Goal: Task Accomplishment & Management: Use online tool/utility

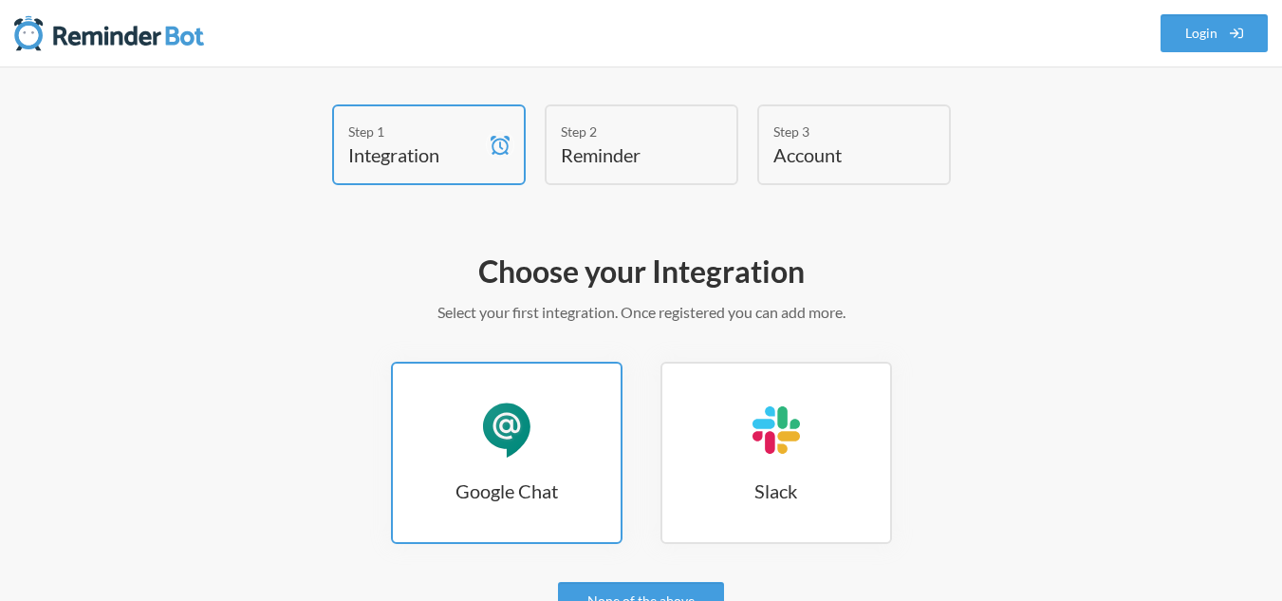
click at [509, 512] on link "Google Chat Google Chat" at bounding box center [507, 453] width 232 height 182
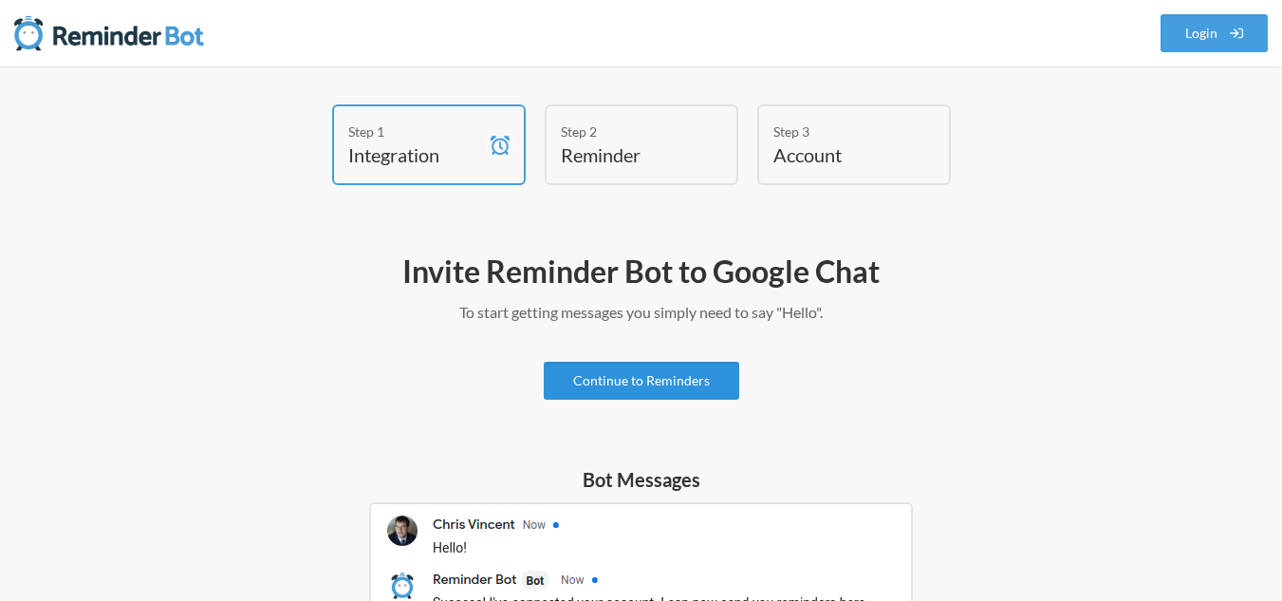
click at [591, 368] on link "Continue to Reminders" at bounding box center [642, 381] width 196 height 38
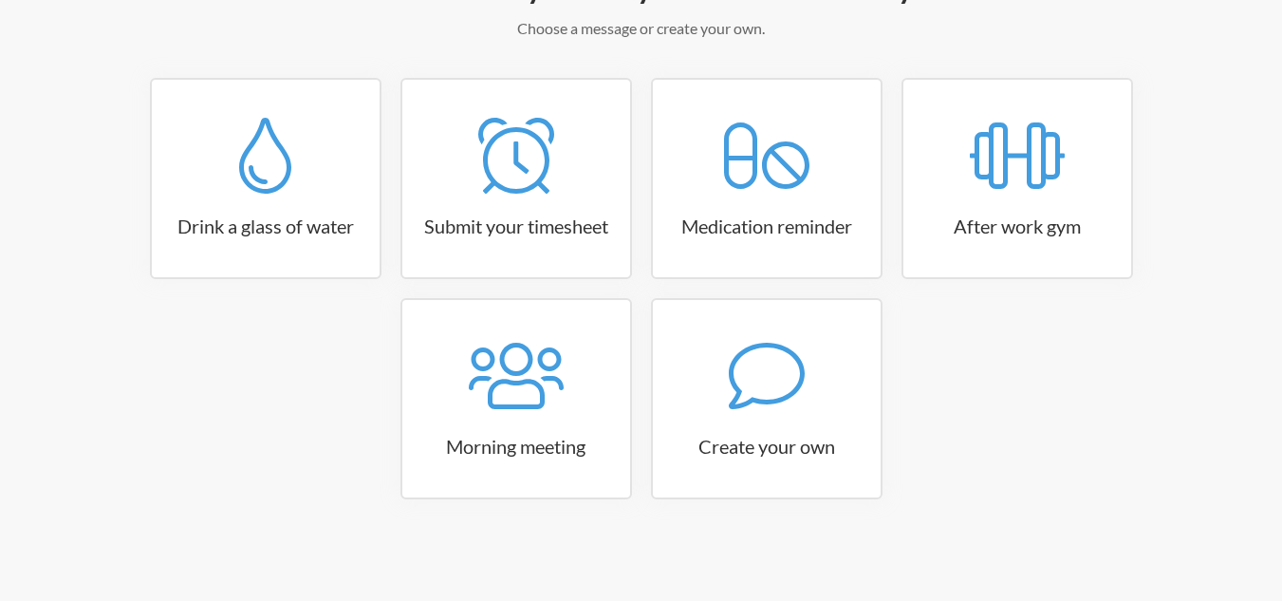
scroll to position [287, 0]
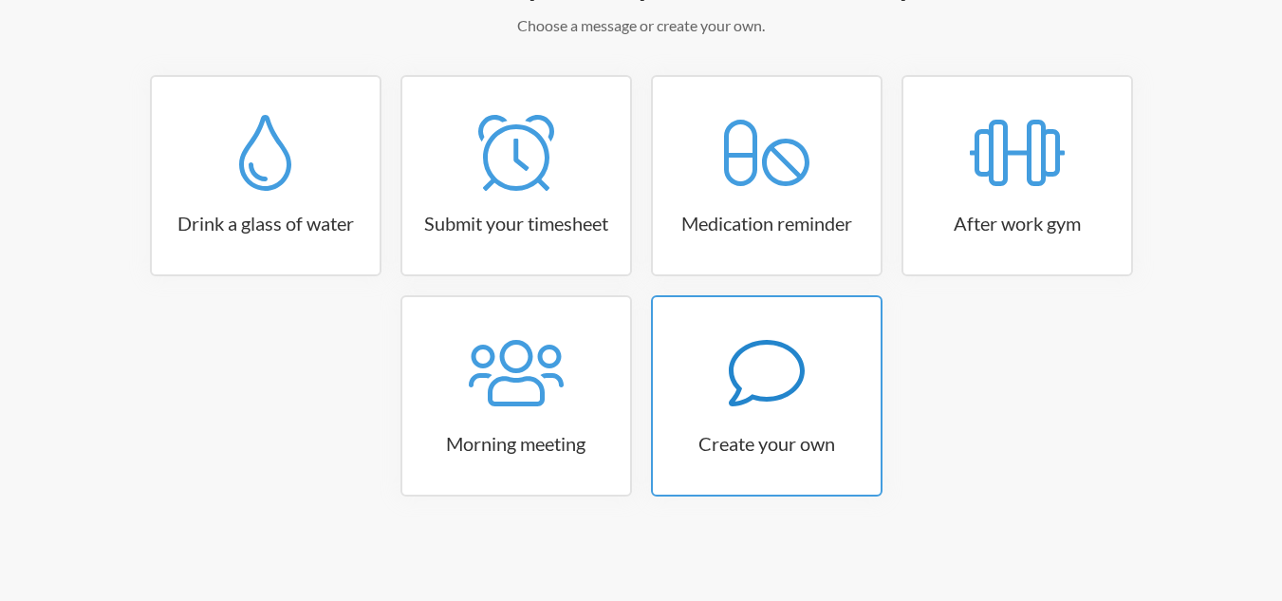
click at [752, 381] on icon at bounding box center [767, 373] width 76 height 76
select select "07:30:00"
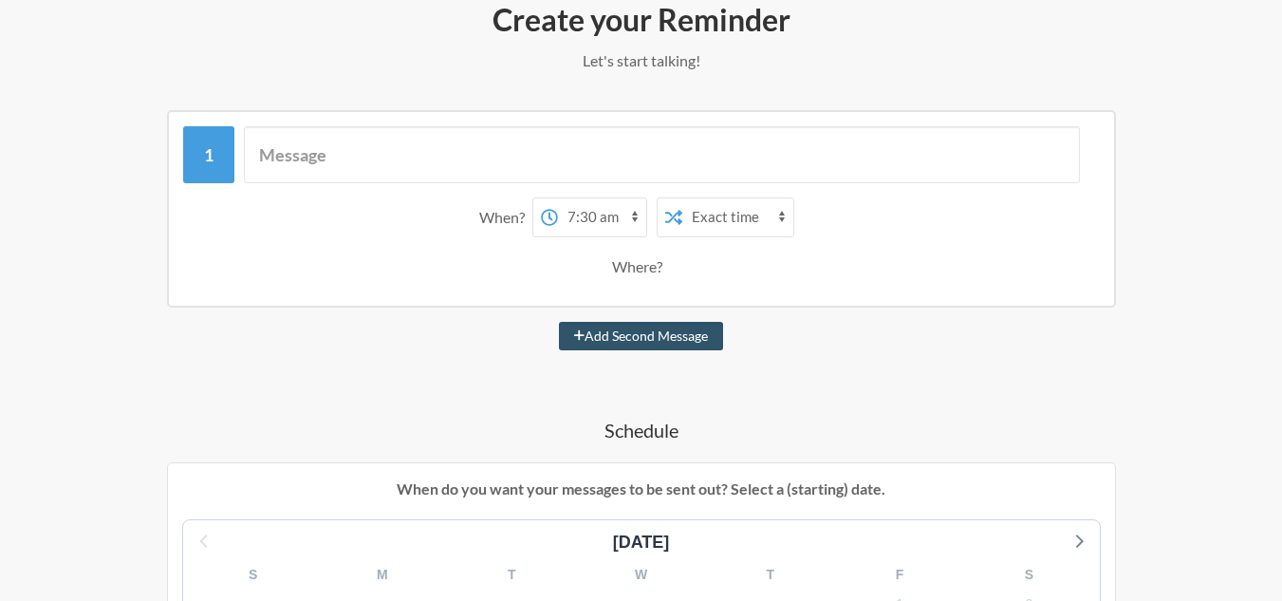
scroll to position [254, 0]
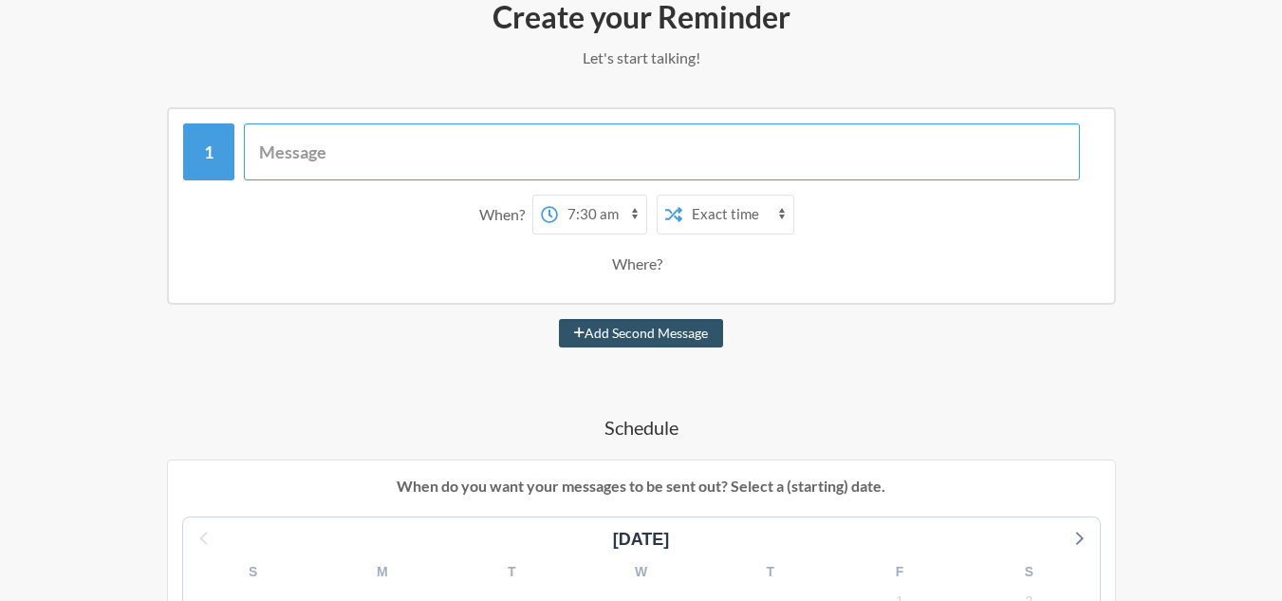
click at [301, 162] on input "text" at bounding box center [662, 151] width 836 height 57
type input "QA Summaries to be closed"
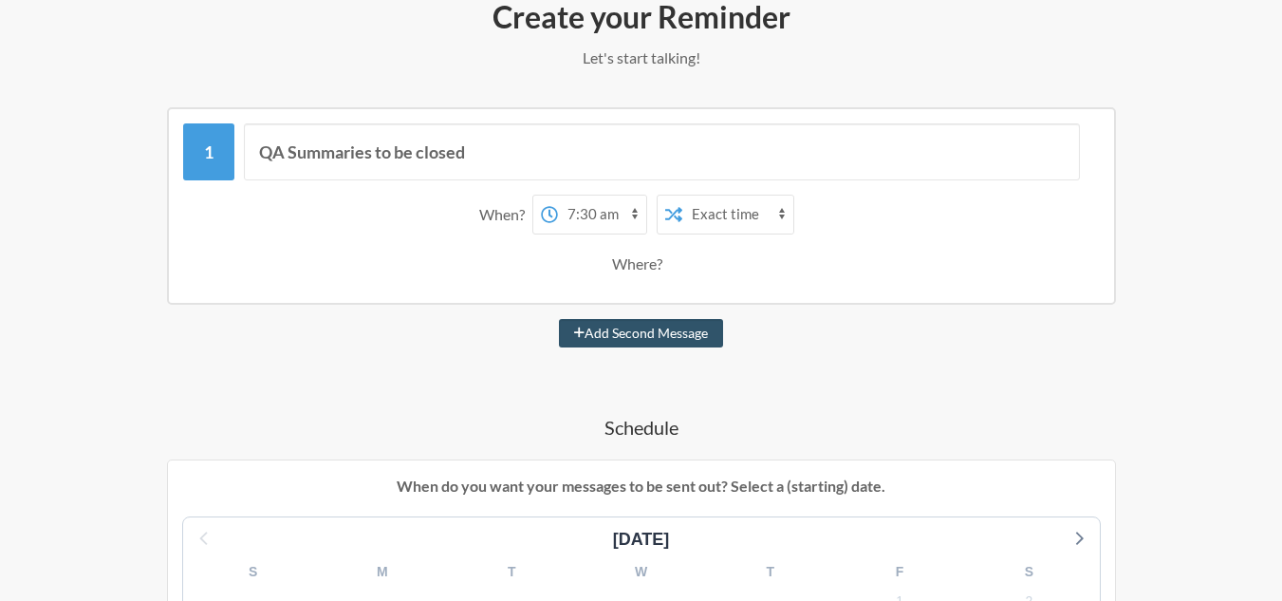
click at [589, 215] on select "12:00 am 12:15 am 12:30 am 12:45 am 1:00 am 1:15 am 1:30 am 1:45 am 2:00 am 2:1…" at bounding box center [602, 215] width 88 height 38
select select "12:30:00"
click at [558, 196] on select "12:00 am 12:15 am 12:30 am 12:45 am 1:00 am 1:15 am 1:30 am 1:45 am 2:00 am 2:1…" at bounding box center [602, 215] width 88 height 38
click at [726, 222] on select "Exact time Random time" at bounding box center [737, 215] width 111 height 38
select select "true"
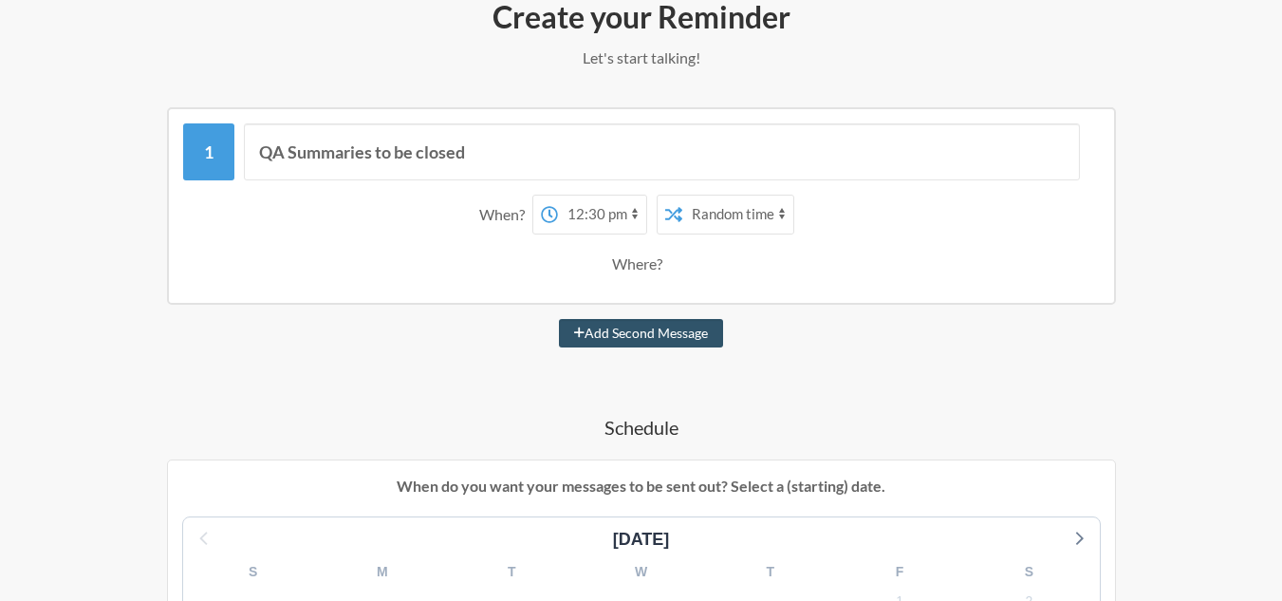
click at [682, 196] on select "Exact time Random time" at bounding box center [737, 215] width 111 height 38
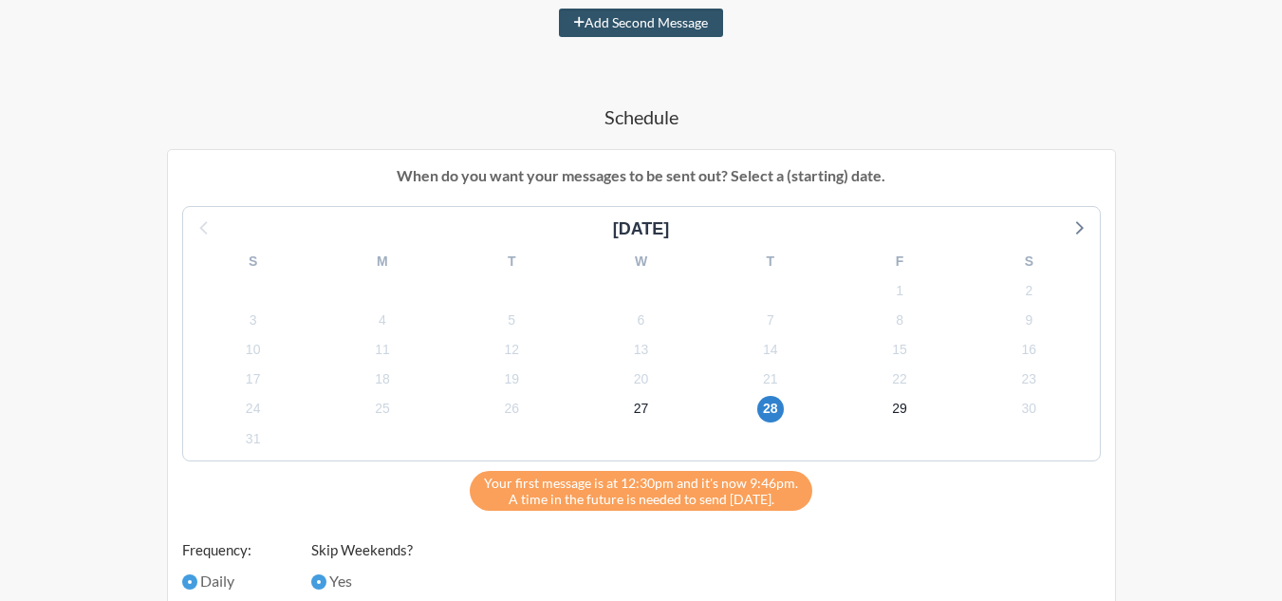
scroll to position [585, 0]
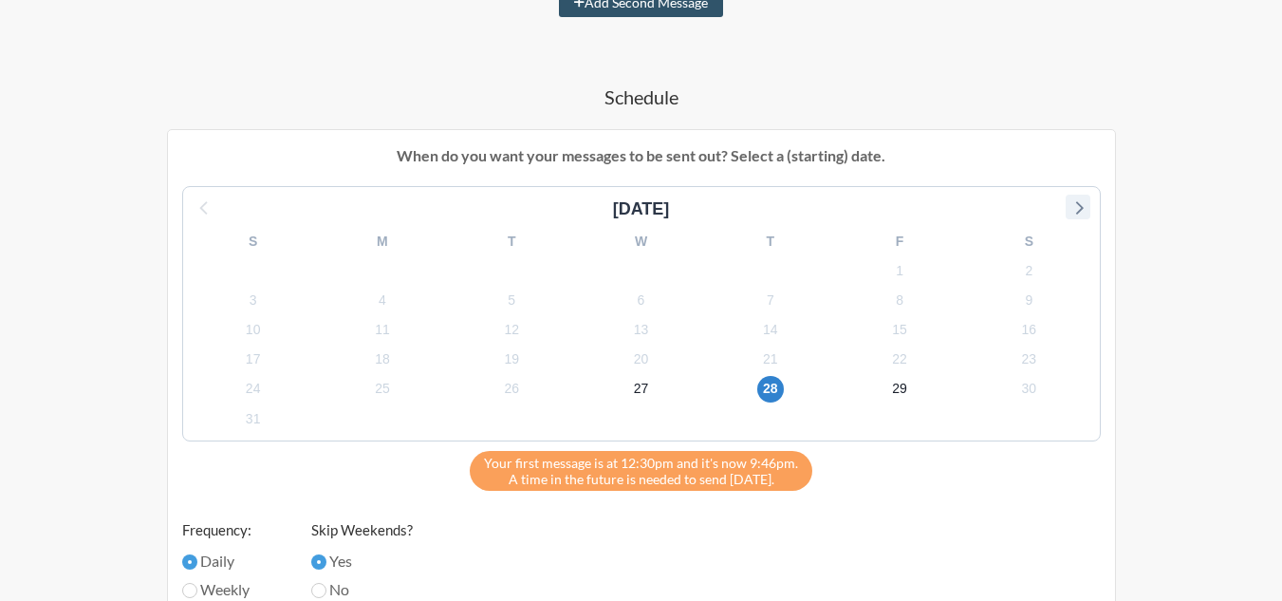
click at [1075, 208] on icon at bounding box center [1078, 207] width 25 height 25
click at [902, 273] on span "5" at bounding box center [900, 270] width 27 height 27
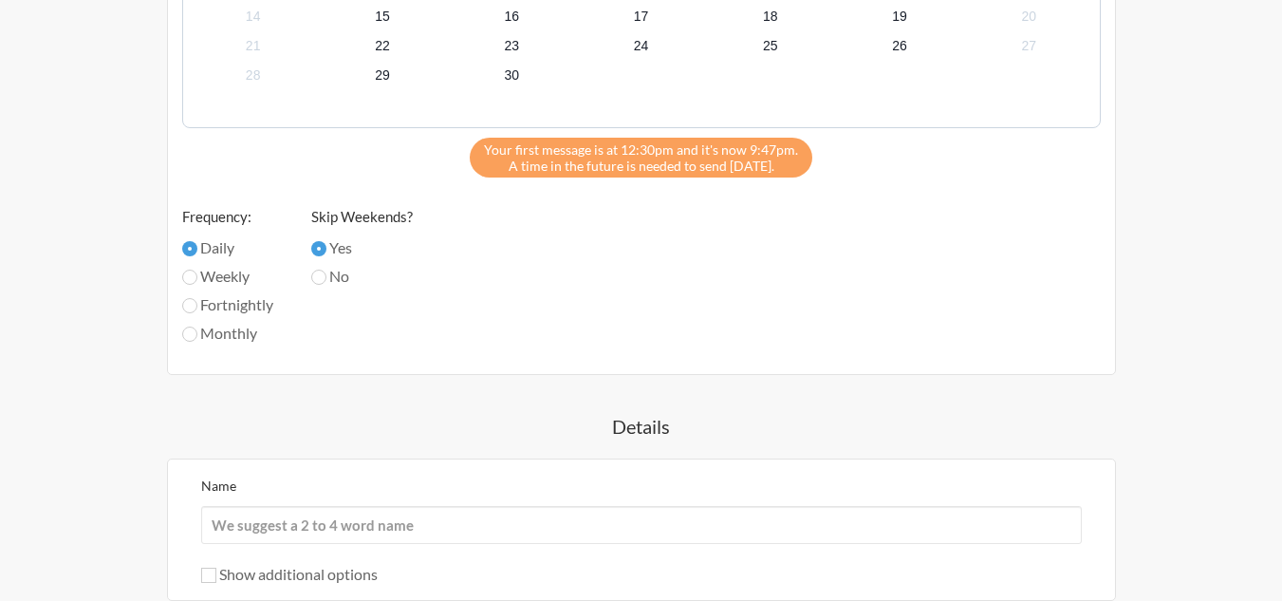
scroll to position [904, 0]
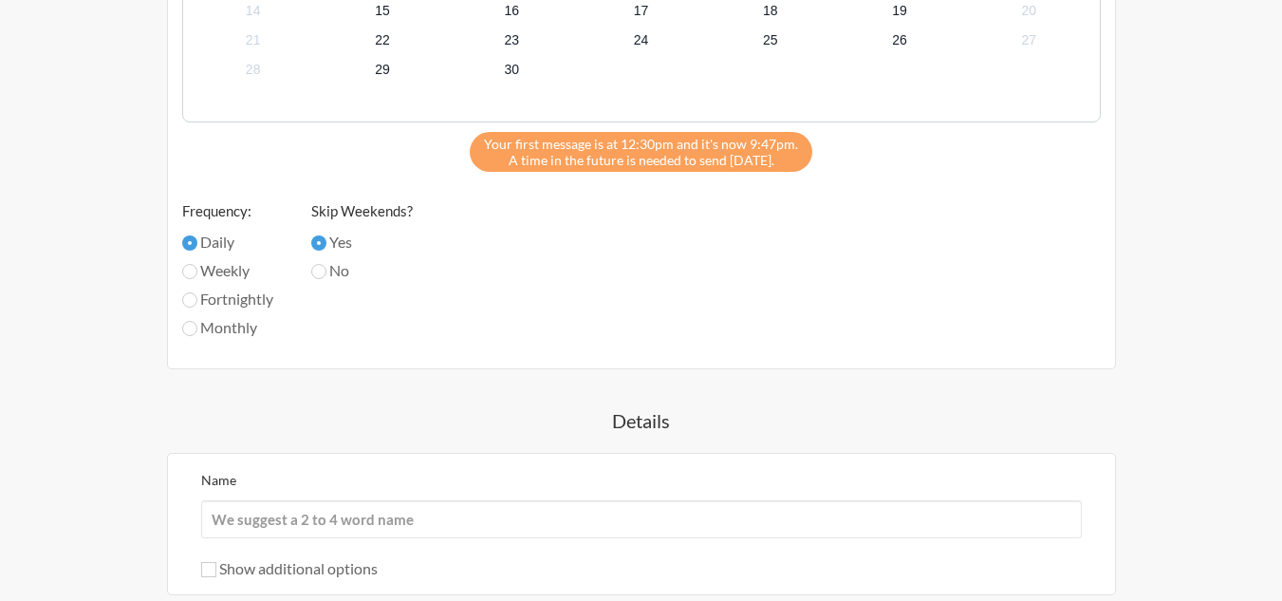
click at [238, 337] on label "Monthly" at bounding box center [227, 327] width 91 height 23
click at [197, 336] on input "Monthly" at bounding box center [189, 328] width 15 height 15
radio input "true"
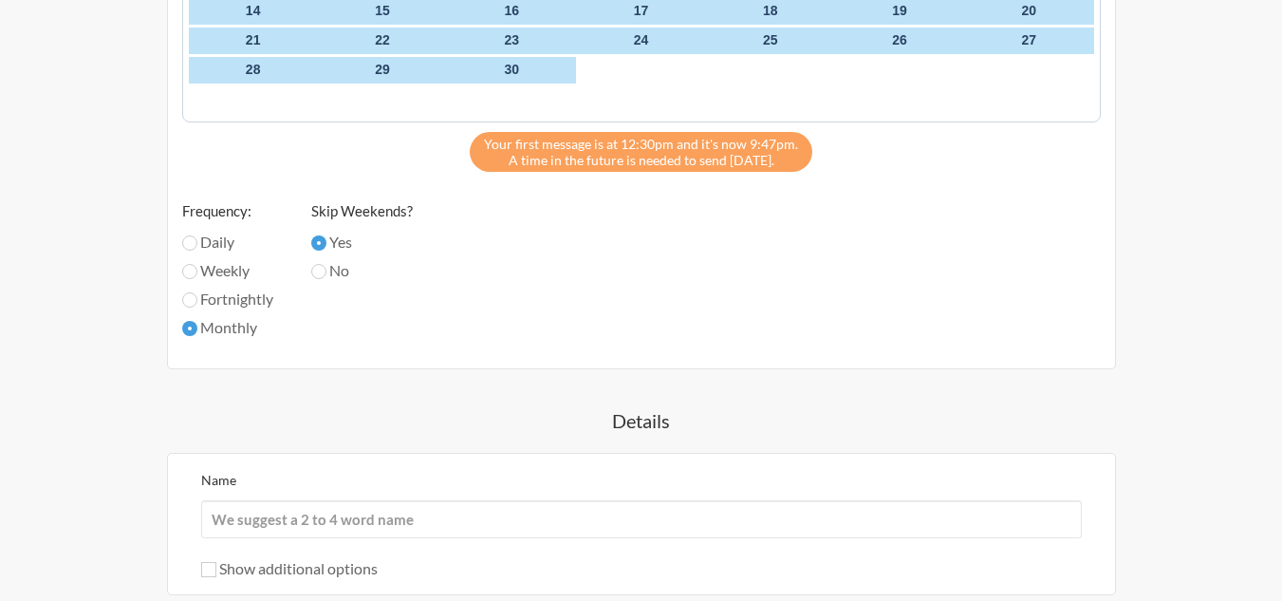
click at [341, 268] on label "No" at bounding box center [362, 270] width 102 height 23
click at [327, 268] on input "No" at bounding box center [318, 271] width 15 height 15
radio input "true"
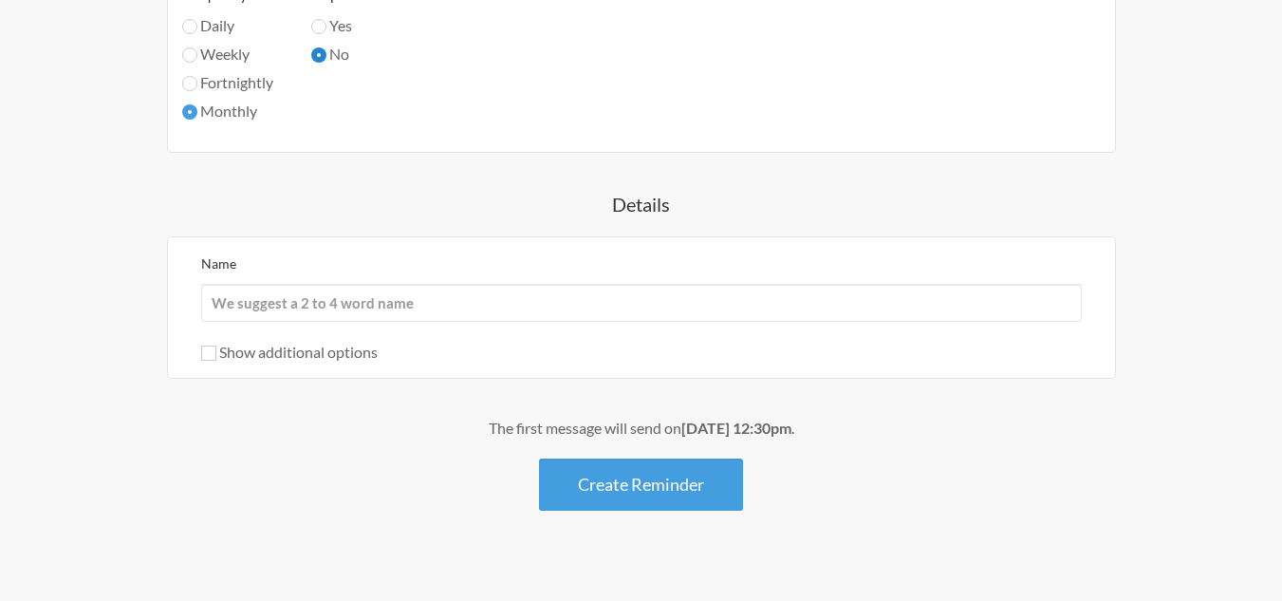
scroll to position [1144, 0]
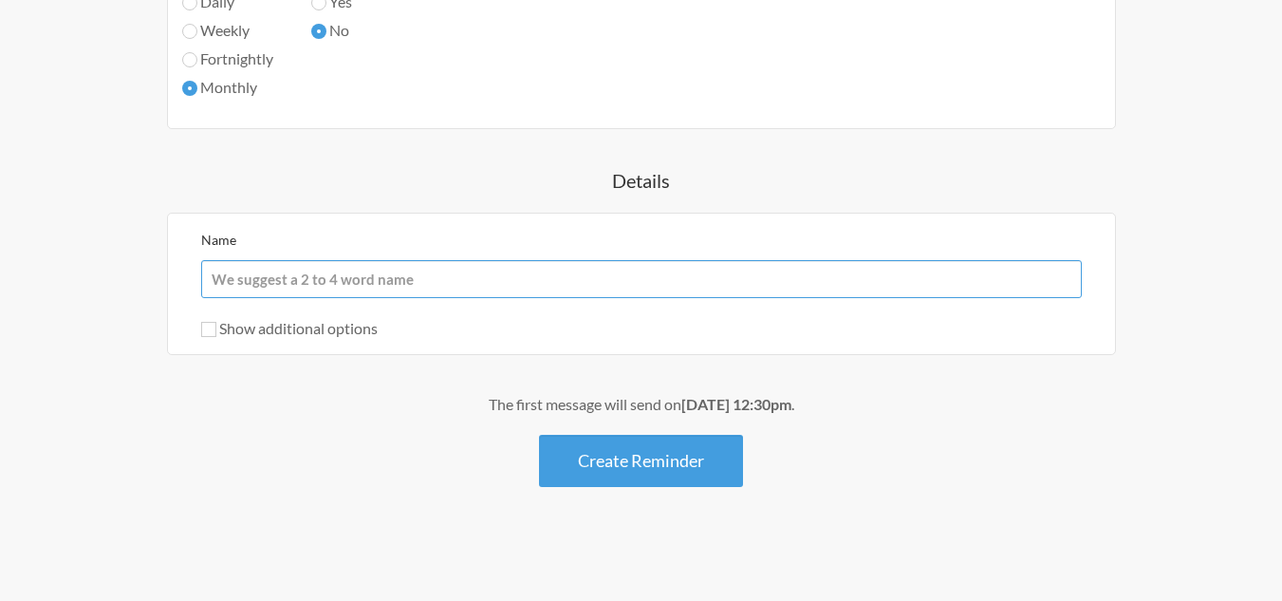
click at [388, 287] on input "Name" at bounding box center [641, 279] width 881 height 38
type input "k"
type input "K"
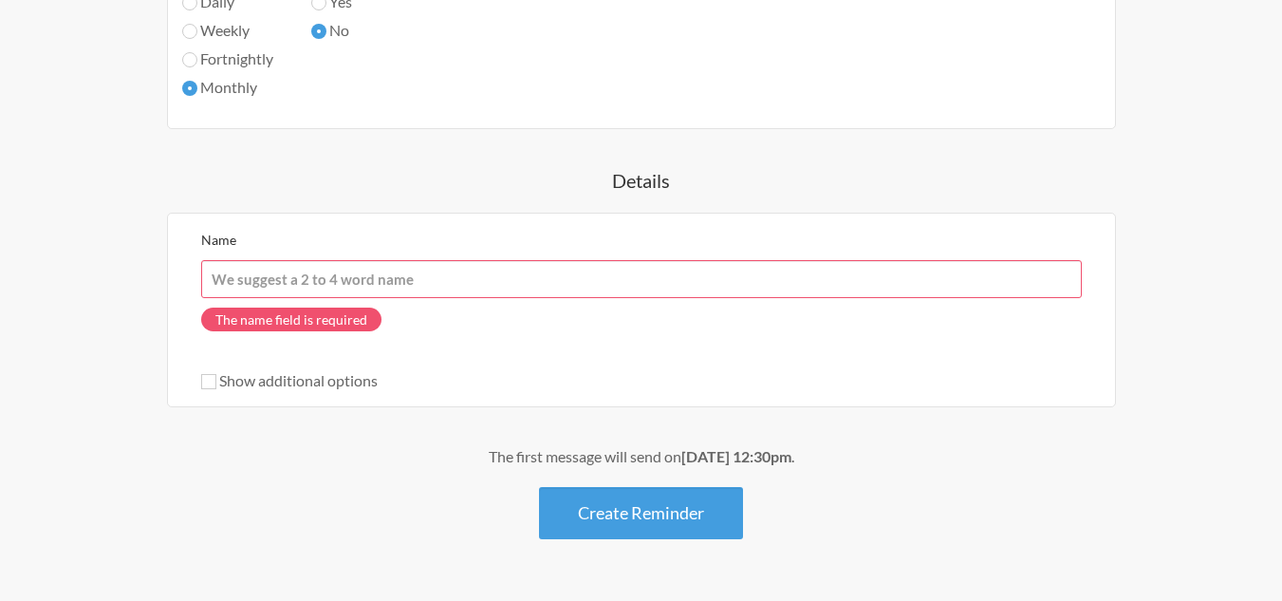
click at [279, 283] on input "Name" at bounding box center [641, 279] width 881 height 38
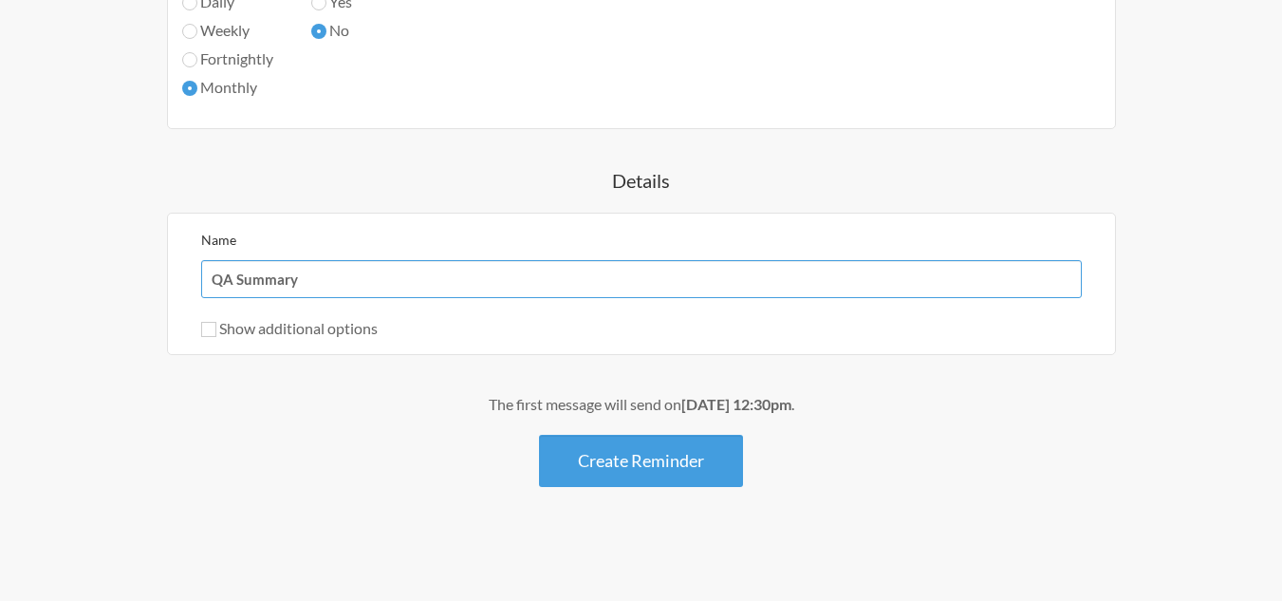
type input "QA Summary"
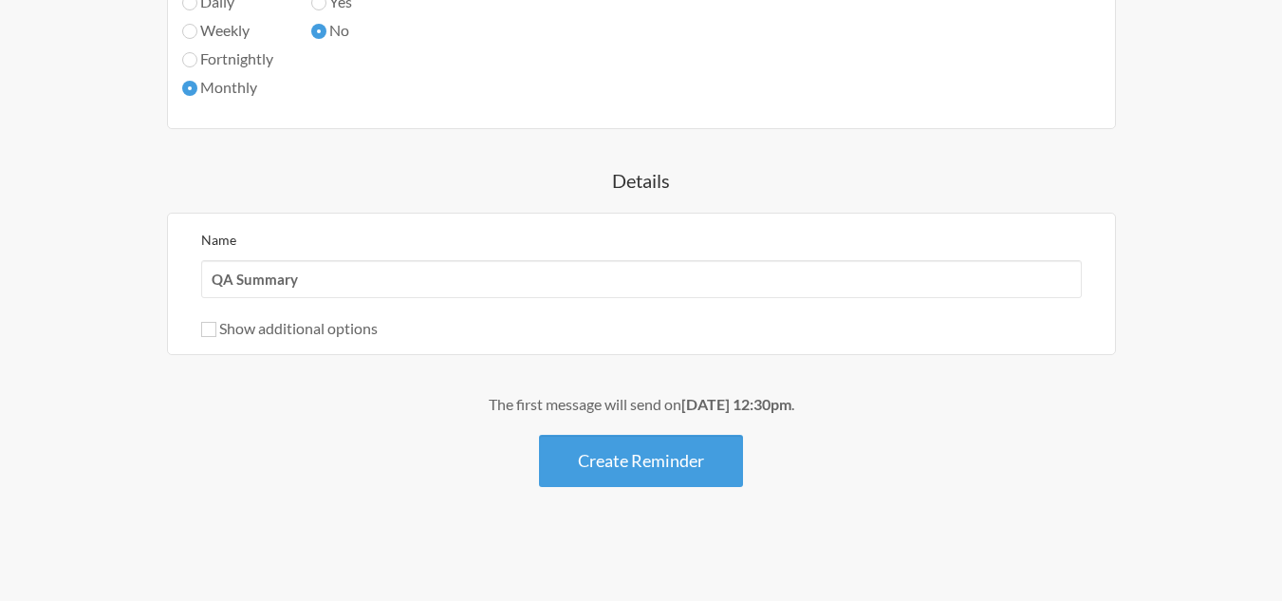
click at [268, 415] on div "The first message will send on [DATE] 12:30pm ." at bounding box center [641, 404] width 1101 height 23
click at [222, 333] on label "Show additional options" at bounding box center [289, 328] width 177 height 18
click at [216, 333] on input "Show additional options" at bounding box center [208, 329] width 15 height 15
checkbox input "true"
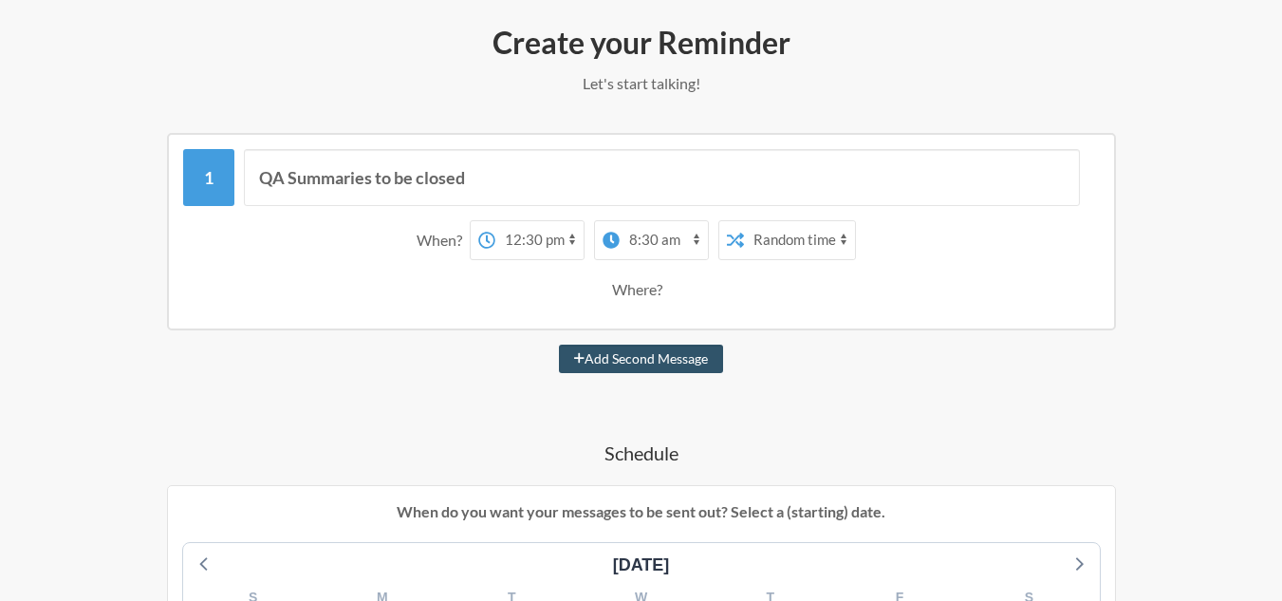
scroll to position [222, 0]
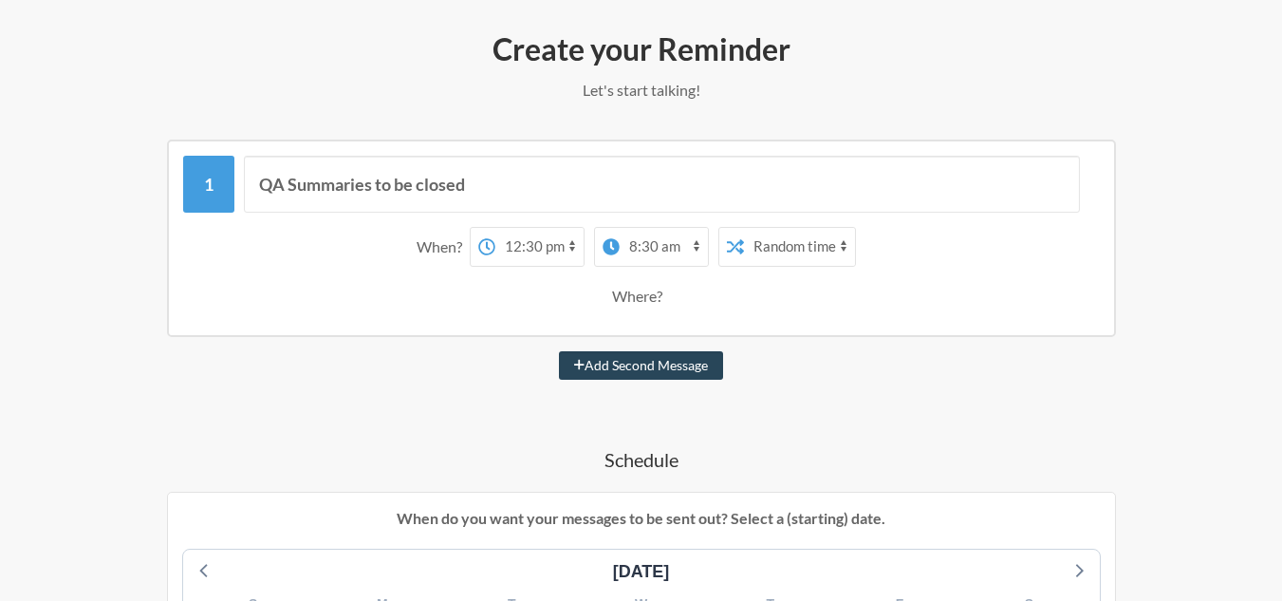
click at [623, 361] on button "Add Second Message" at bounding box center [641, 365] width 164 height 28
select select "13:30:00"
select select "14:30:00"
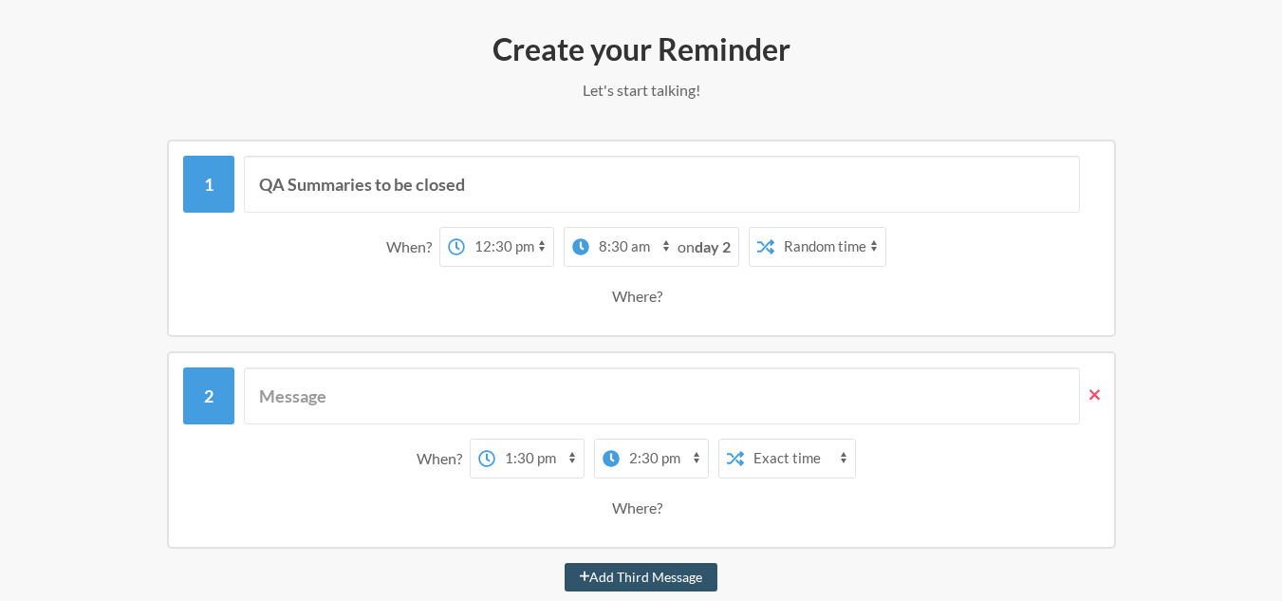
click at [1099, 398] on icon at bounding box center [1095, 394] width 10 height 17
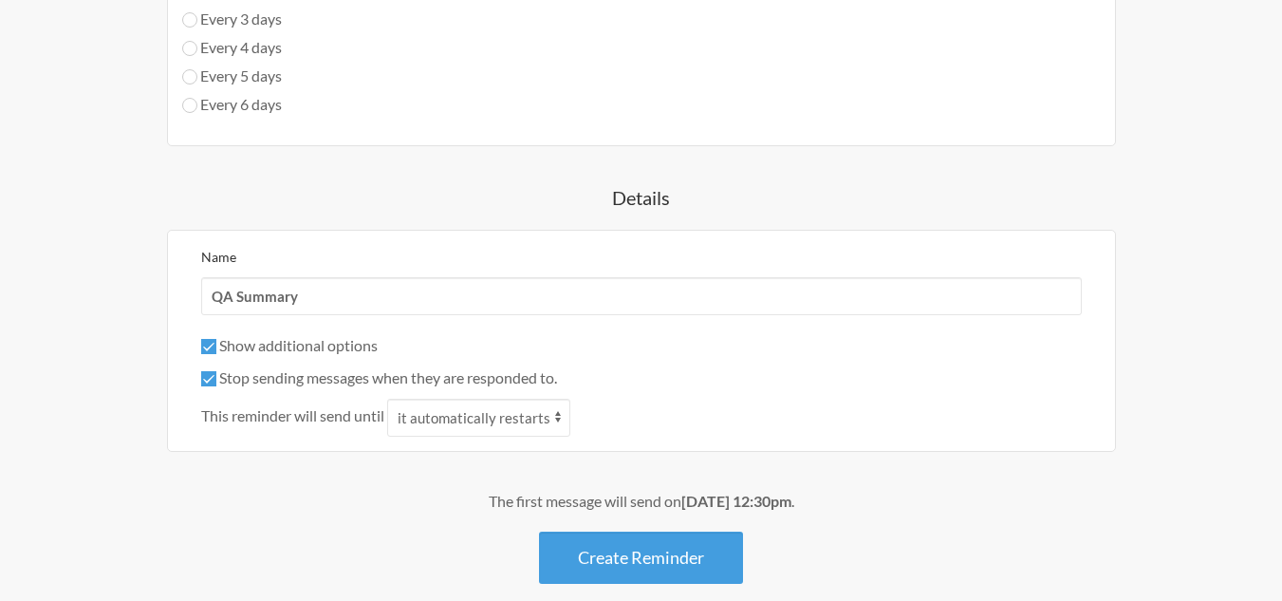
scroll to position [1366, 0]
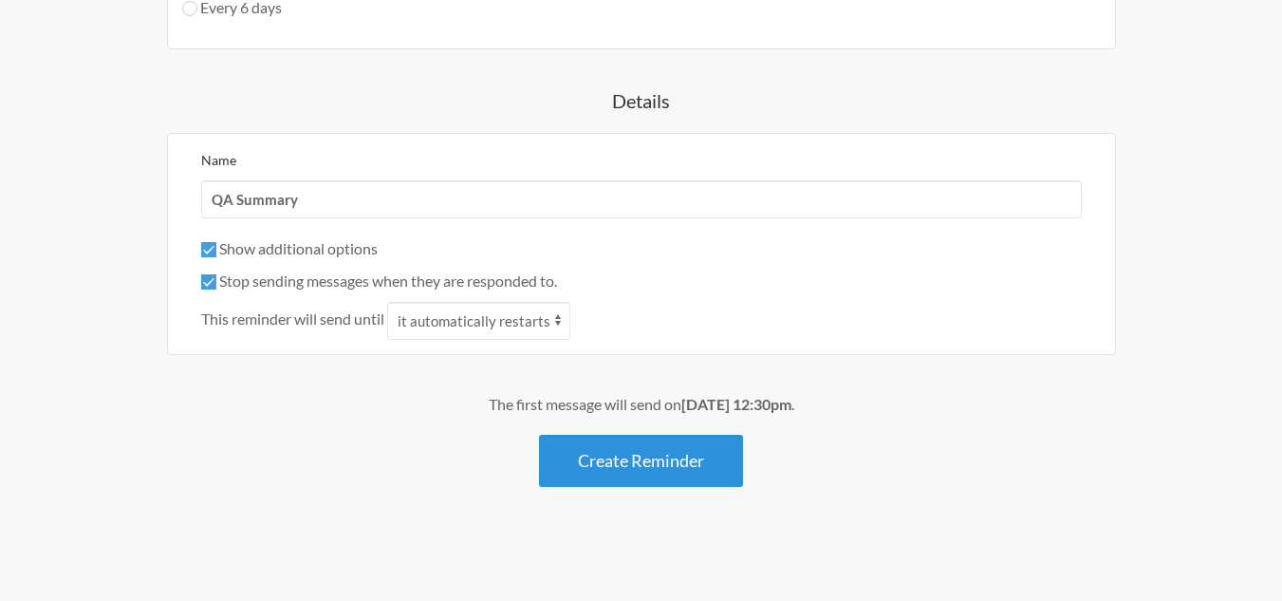
click at [710, 477] on button "Create Reminder" at bounding box center [641, 461] width 204 height 52
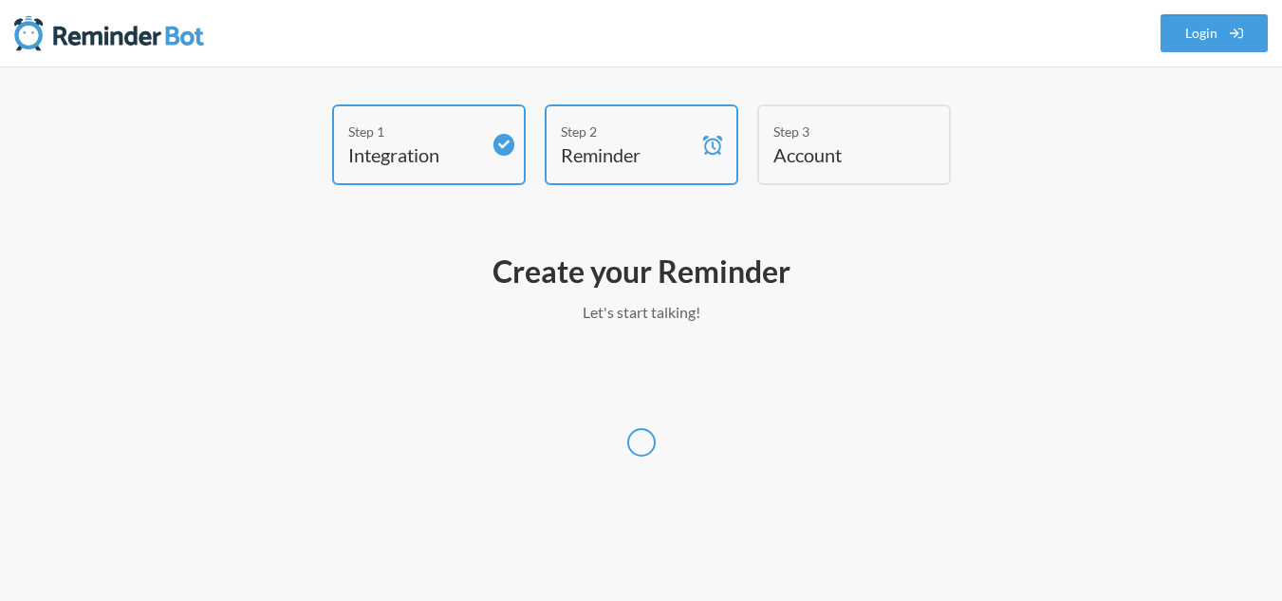
scroll to position [0, 0]
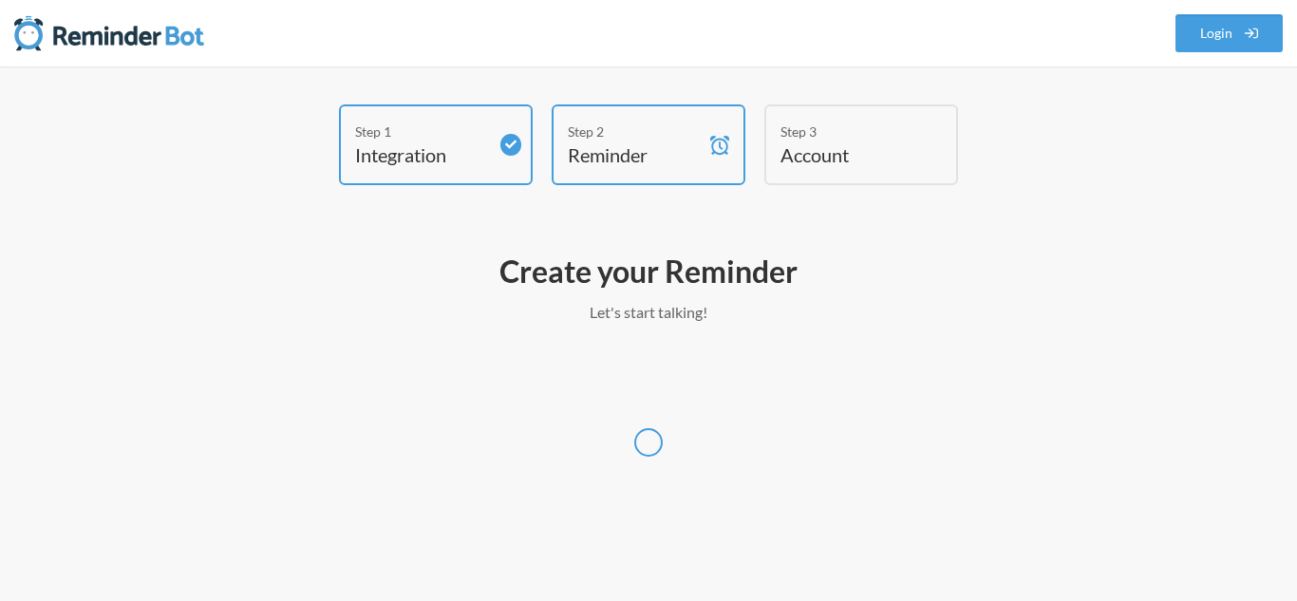
select select "UTC"
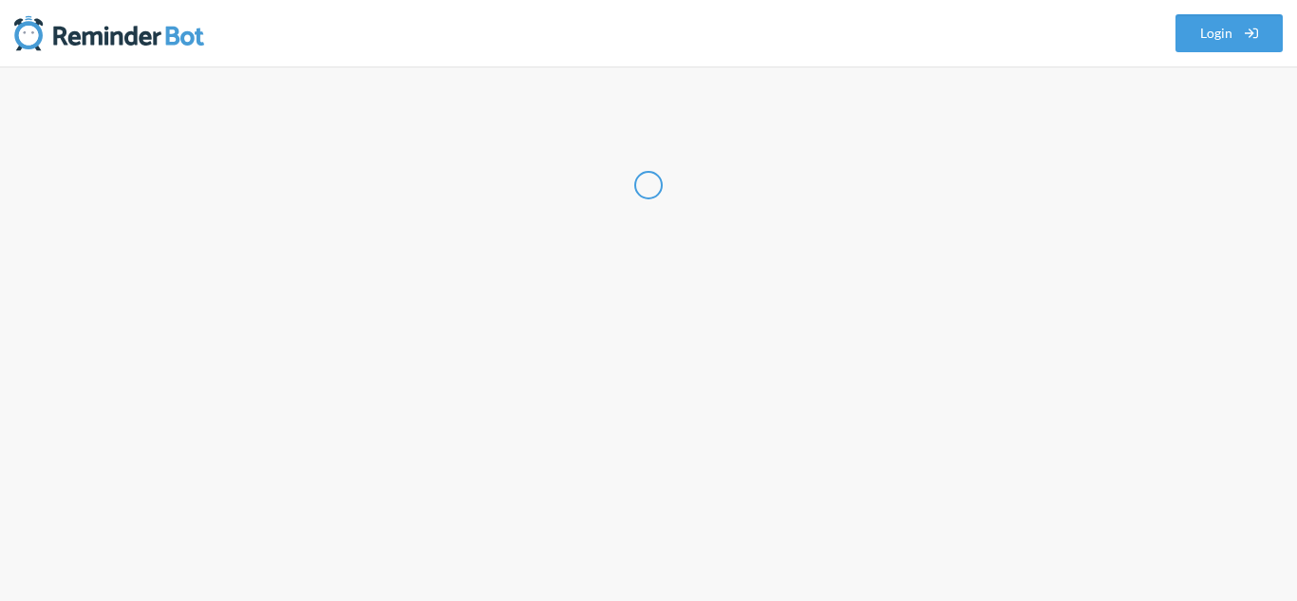
select select "IN"
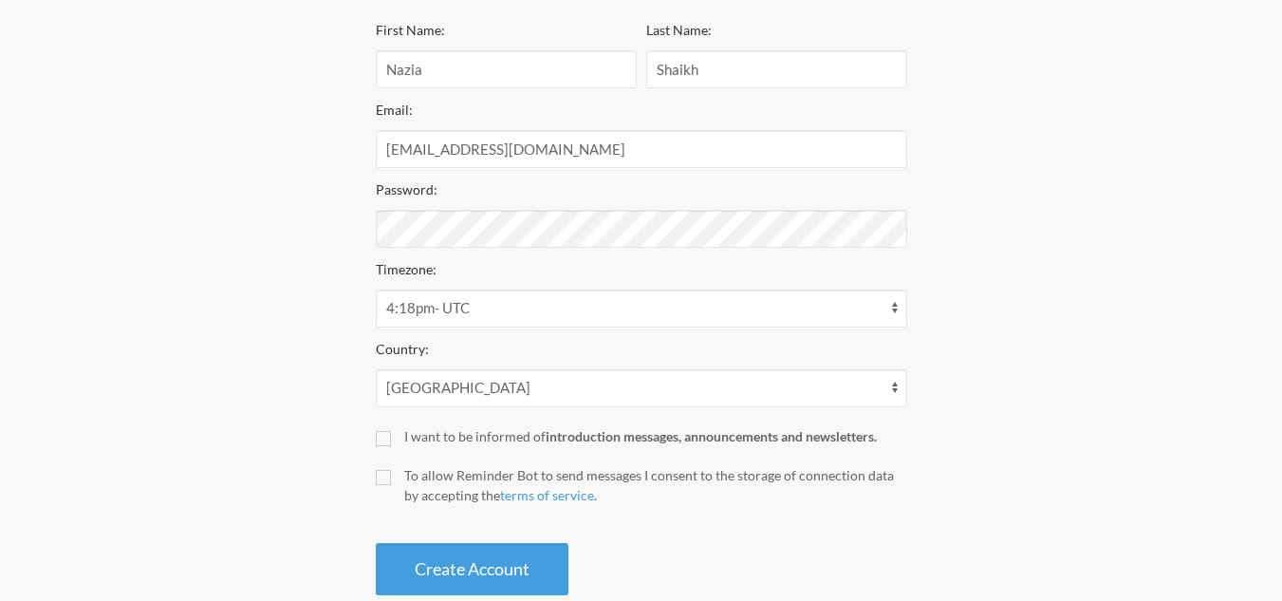
scroll to position [349, 0]
